Goal: Task Accomplishment & Management: Manage account settings

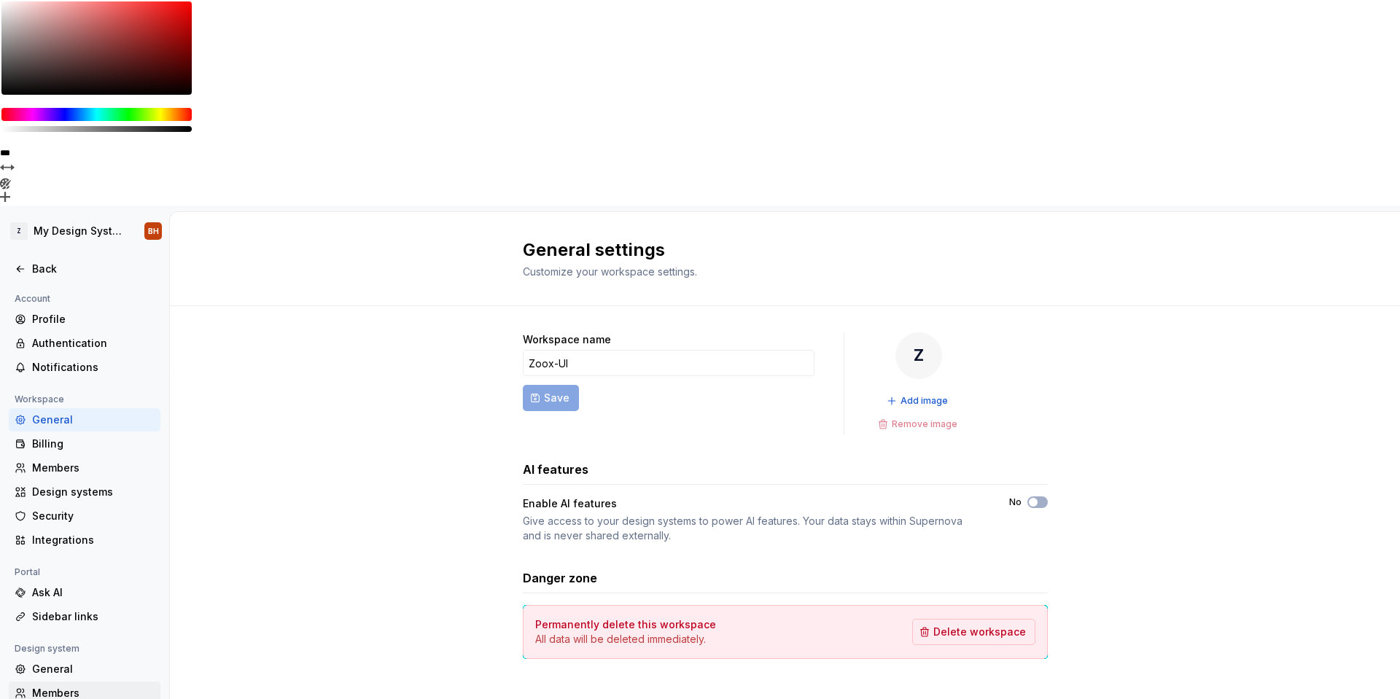
click at [63, 686] on div "Members" at bounding box center [93, 693] width 123 height 15
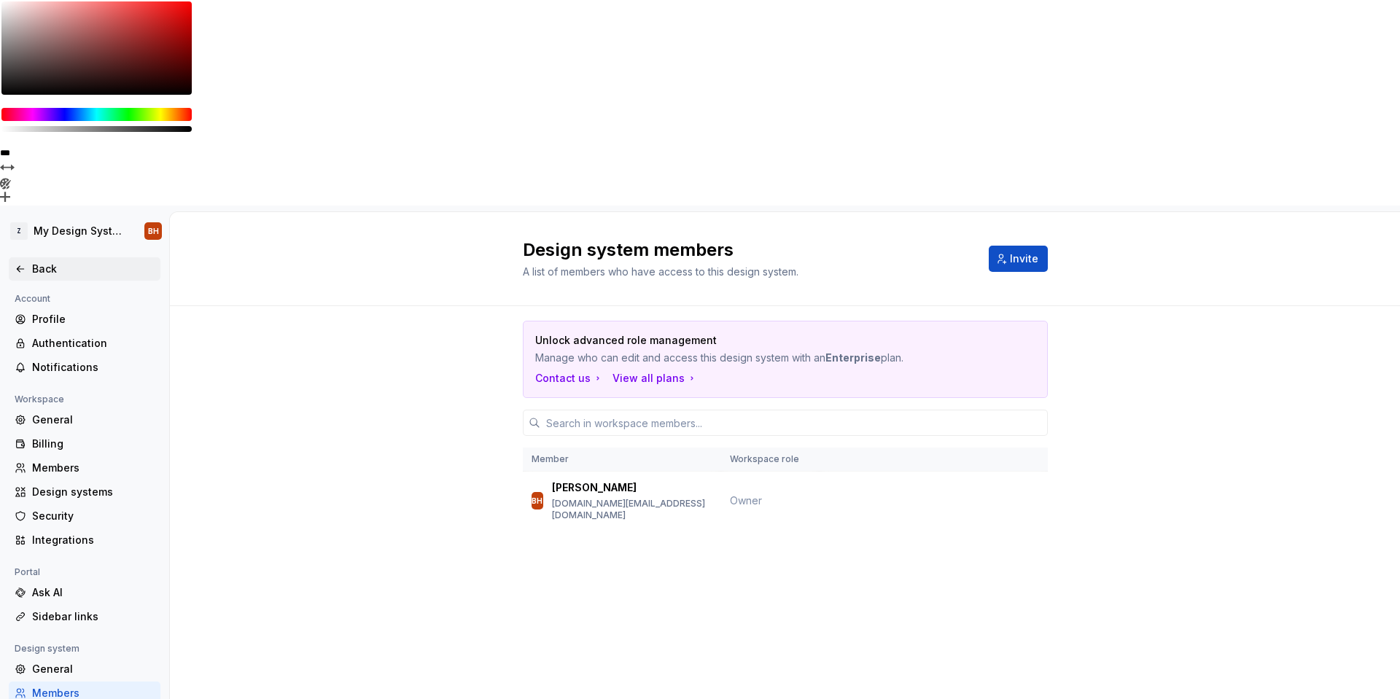
click at [36, 262] on div "Back" at bounding box center [93, 269] width 123 height 15
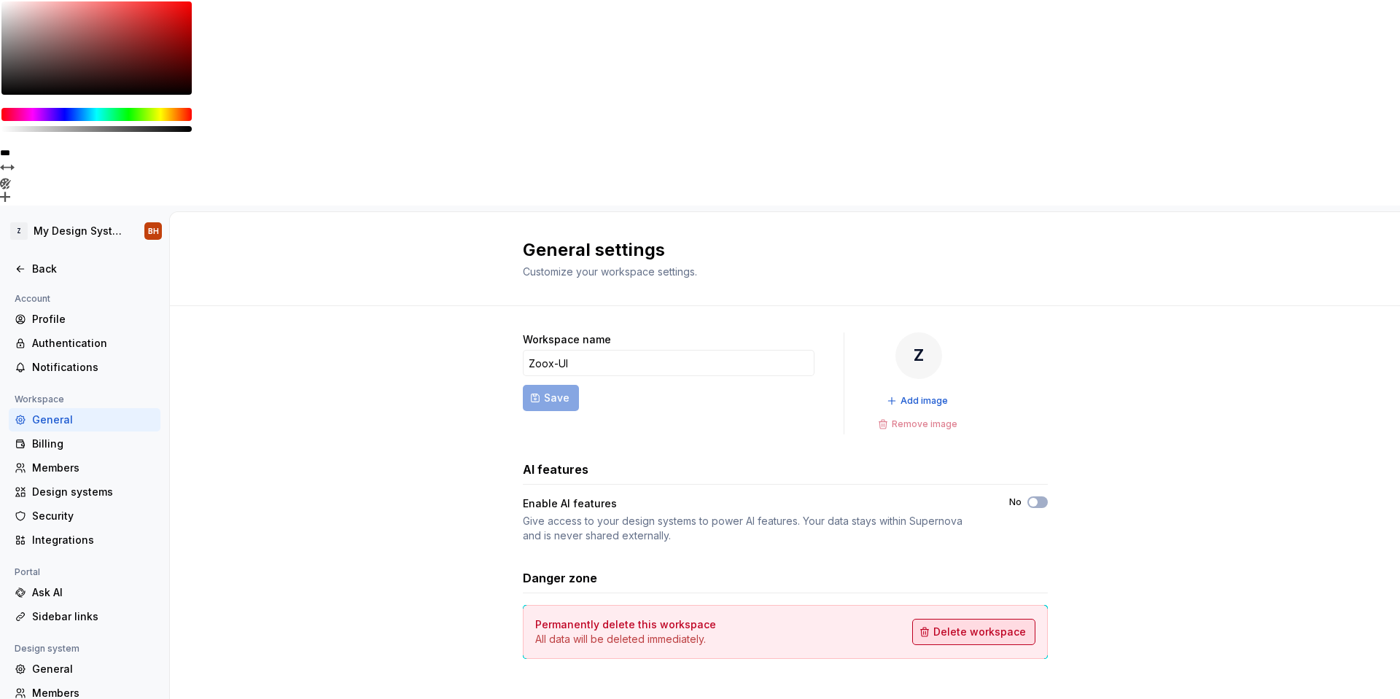
click at [989, 625] on span "Delete workspace" at bounding box center [980, 632] width 93 height 15
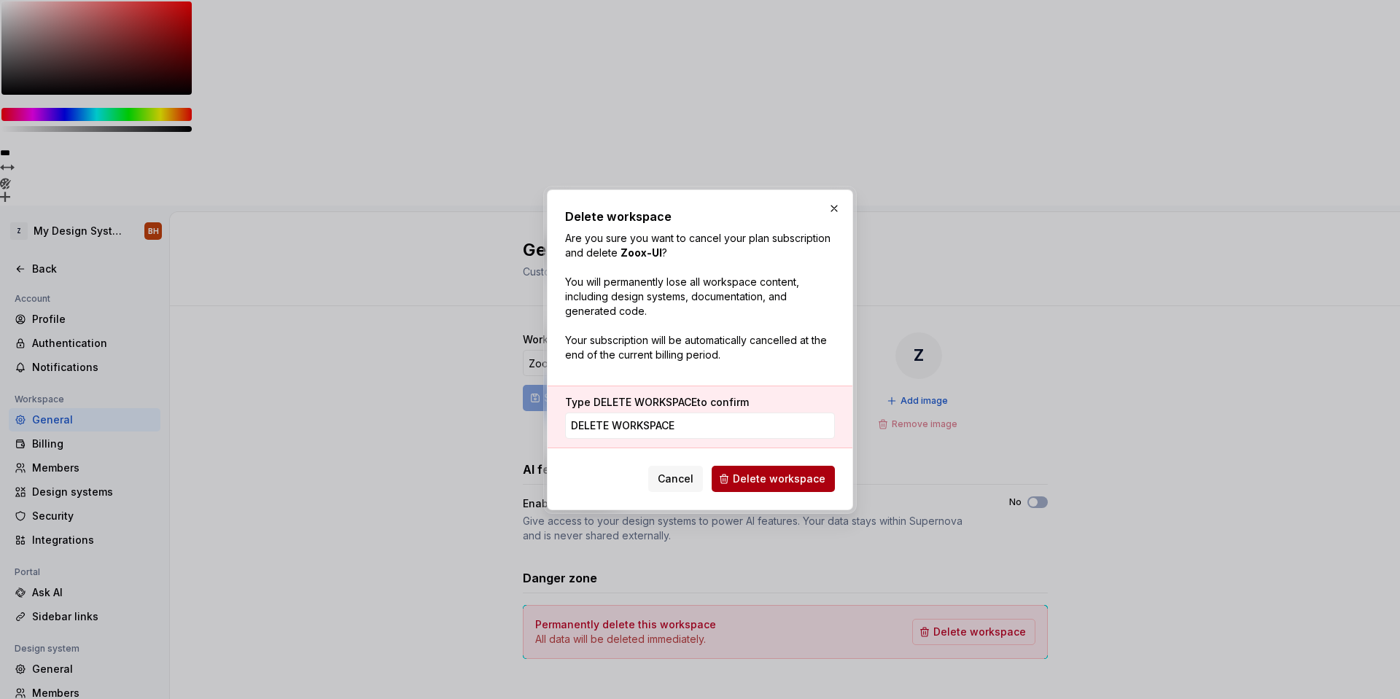
type input "DELETE WORKSPACE"
click at [769, 482] on span "Delete workspace" at bounding box center [779, 479] width 93 height 15
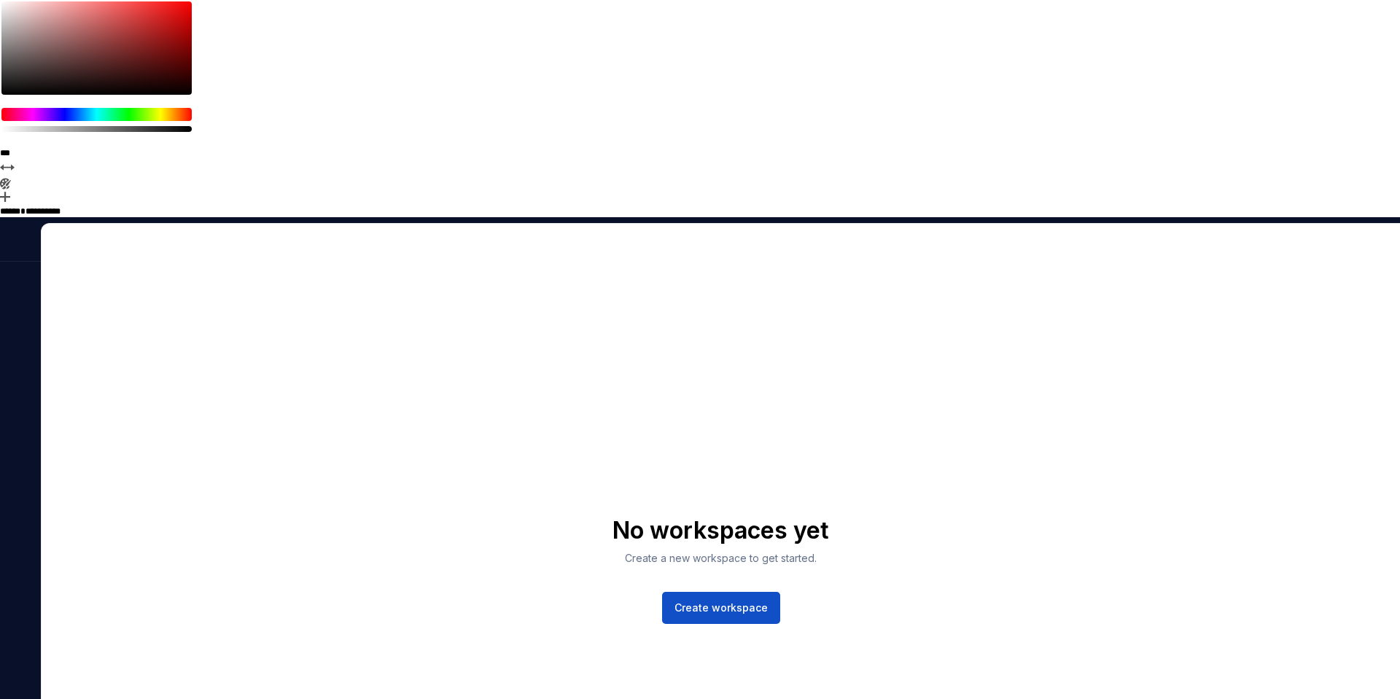
click at [1297, 224] on div "No workspaces yet Create a new workspace to get started. Create workspace" at bounding box center [721, 570] width 1359 height 693
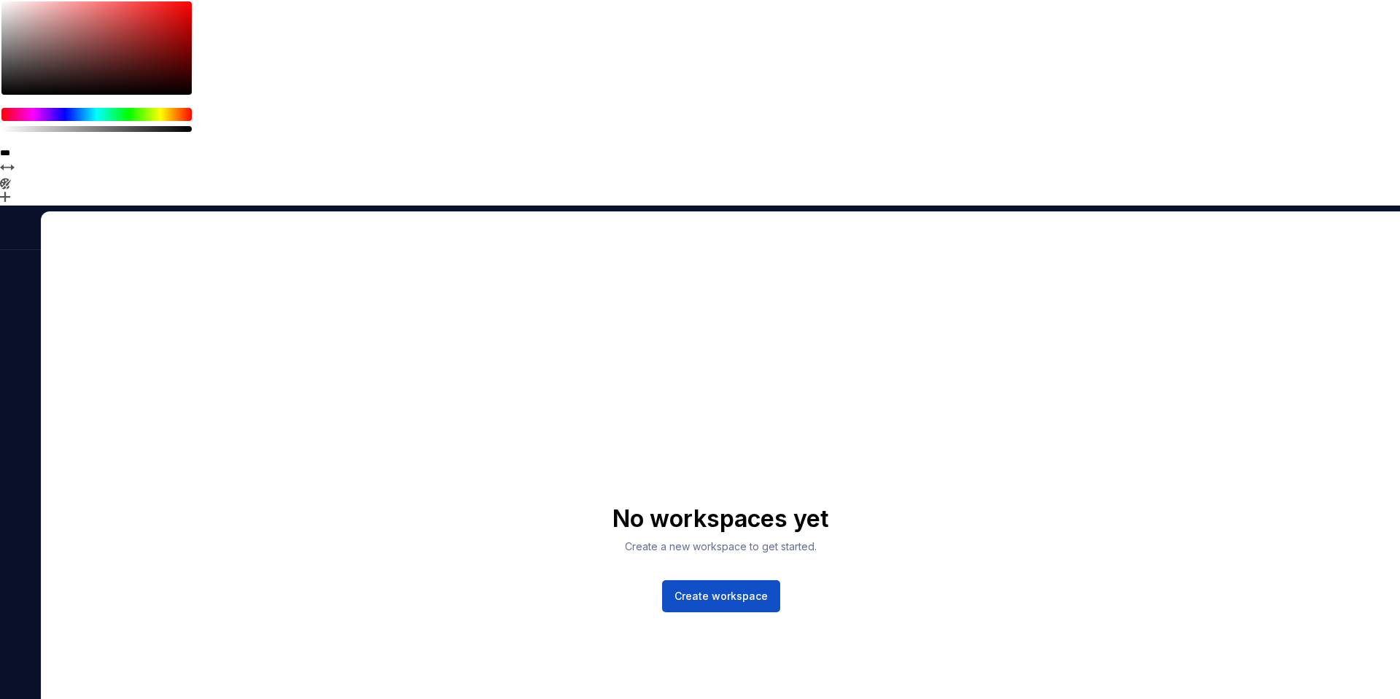
drag, startPoint x: 1151, startPoint y: 93, endPoint x: 1122, endPoint y: 93, distance: 29.2
click at [1145, 212] on div "No workspaces yet Create a new workspace to get started. Create workspace" at bounding box center [721, 558] width 1359 height 693
drag, startPoint x: 648, startPoint y: 400, endPoint x: 707, endPoint y: 398, distance: 59.1
click at [648, 505] on div "No workspaces yet Create a new workspace to get started. Create workspace" at bounding box center [721, 559] width 217 height 108
click at [715, 581] on button "Create workspace" at bounding box center [721, 597] width 118 height 32
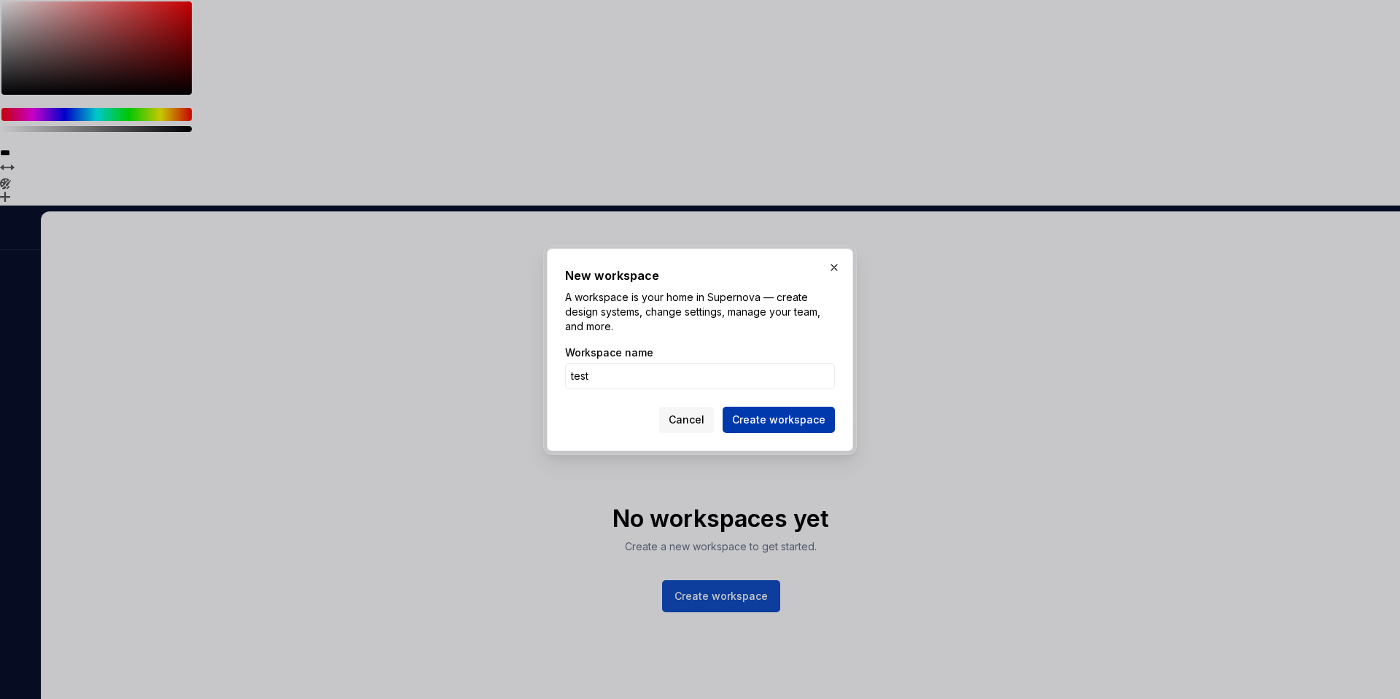
type input "test"
click at [764, 426] on span "Create workspace" at bounding box center [778, 420] width 93 height 15
